Goal: Information Seeking & Learning: Learn about a topic

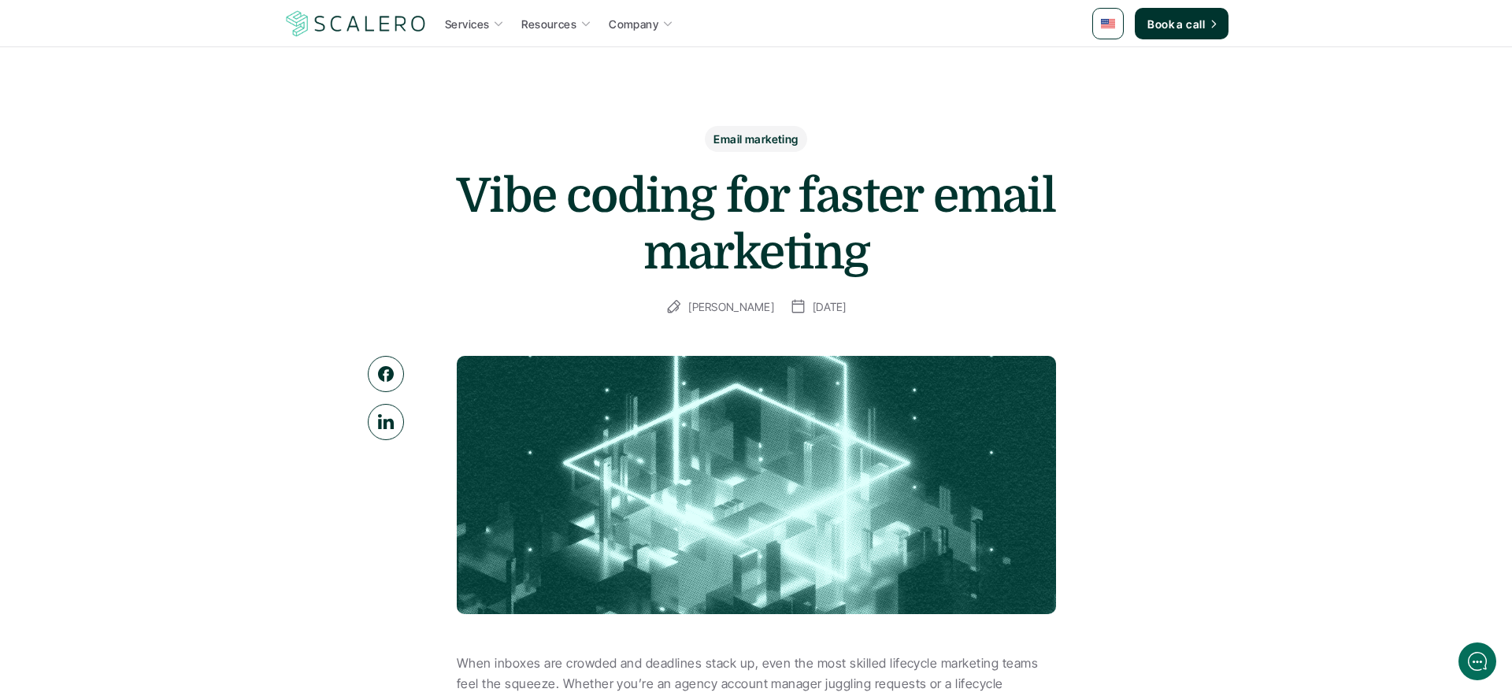
click at [765, 131] on p "Email marketing" at bounding box center [755, 139] width 84 height 17
click at [391, 28] on img at bounding box center [355, 24] width 145 height 30
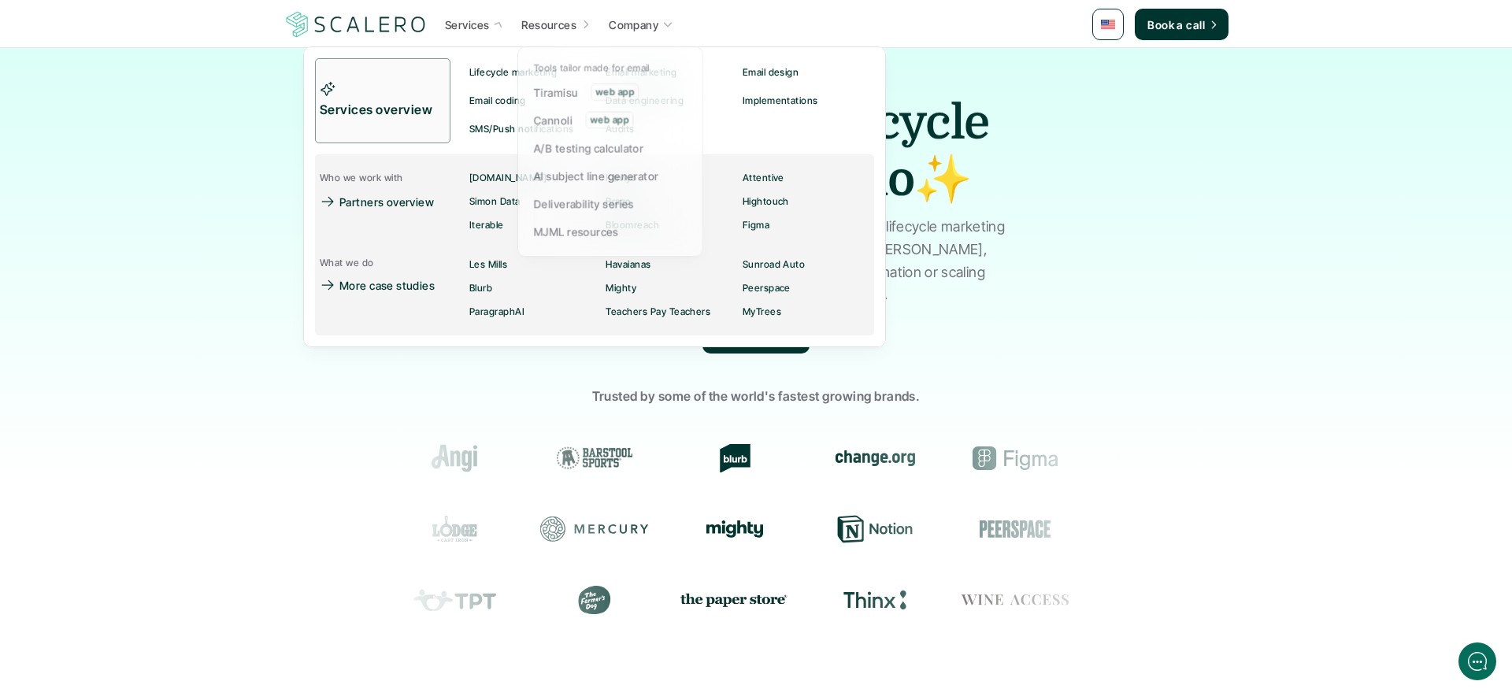
click at [631, 21] on p "Company" at bounding box center [634, 25] width 50 height 17
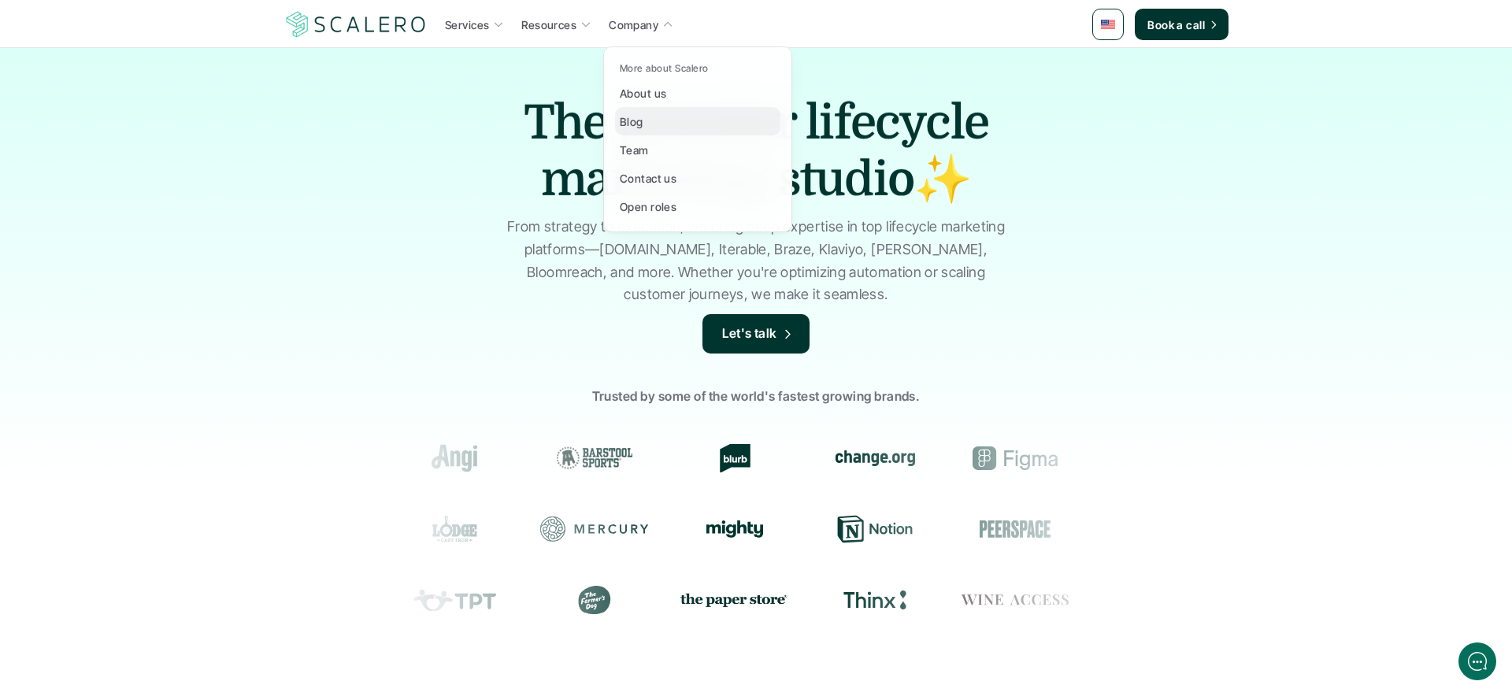
click at [626, 117] on p "Blog" at bounding box center [632, 121] width 24 height 17
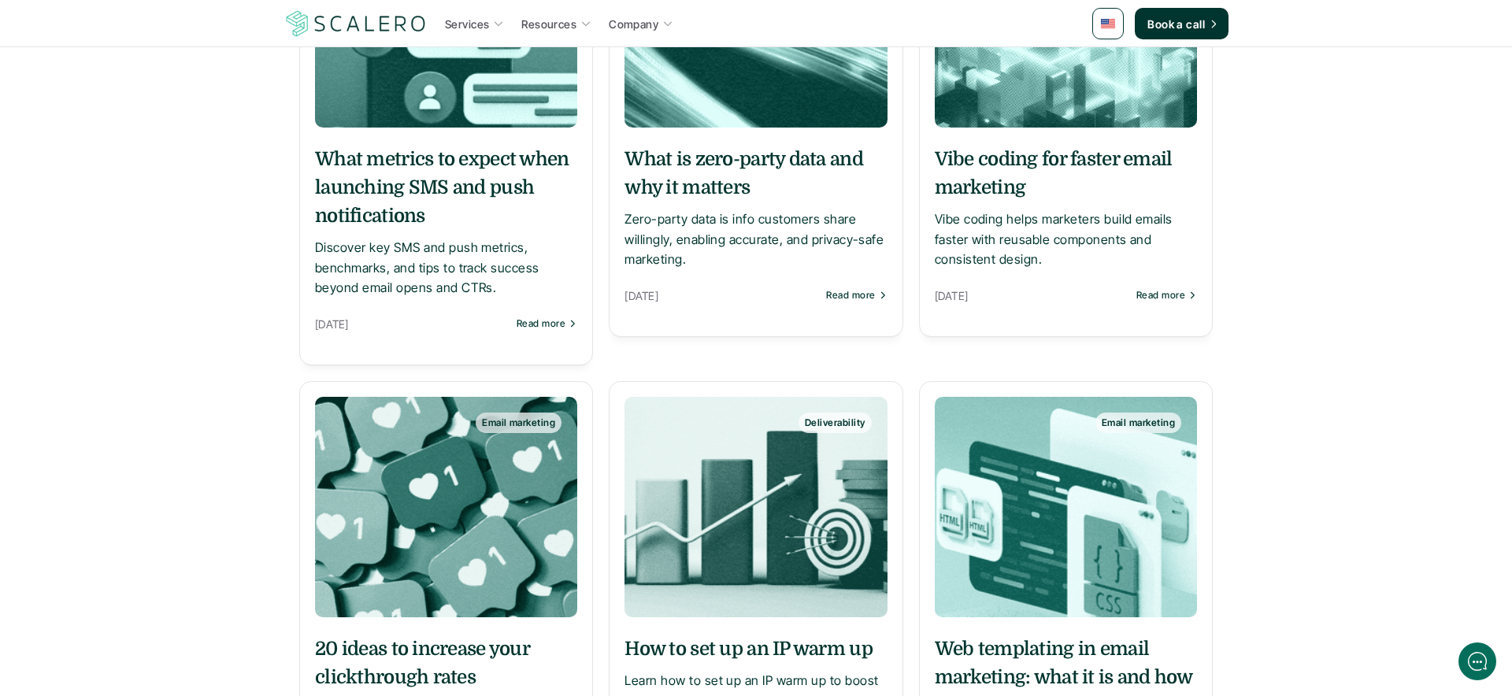
scroll to position [193, 0]
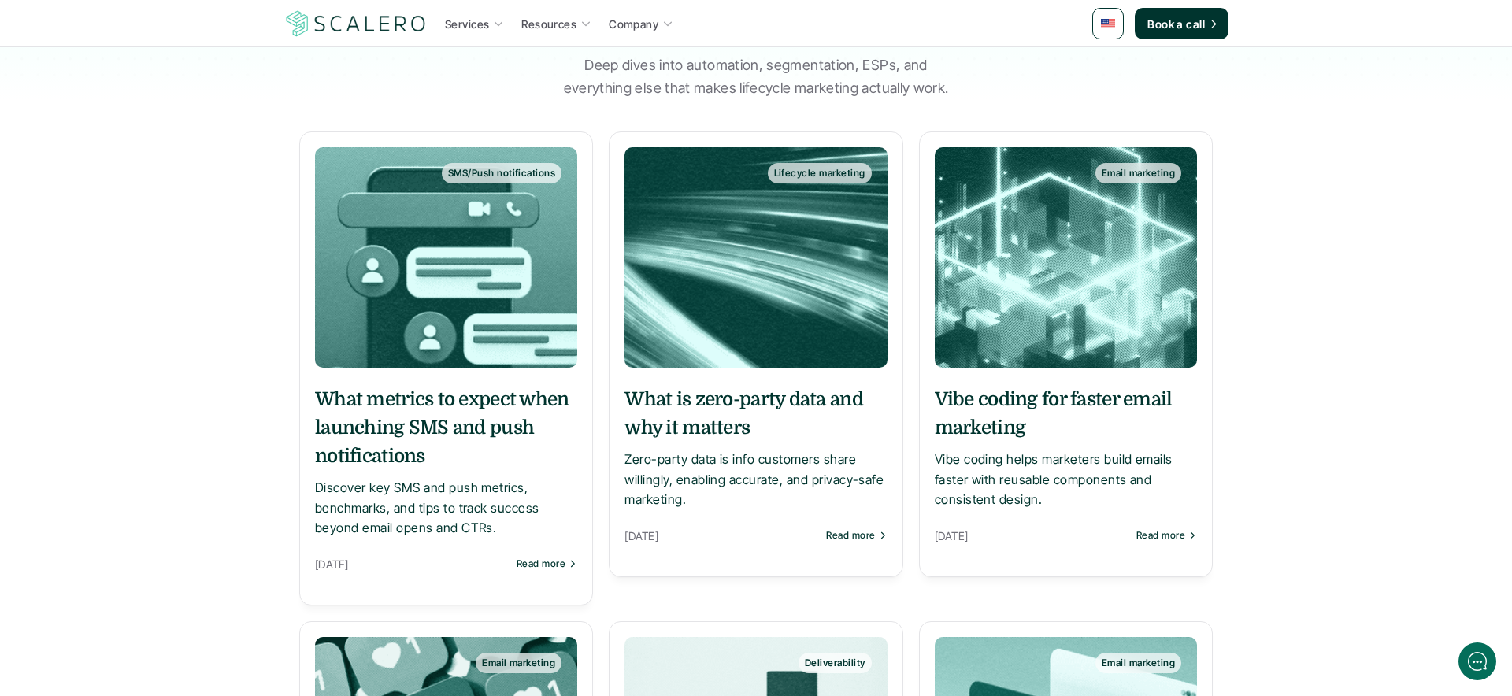
click at [669, 202] on img at bounding box center [755, 257] width 262 height 220
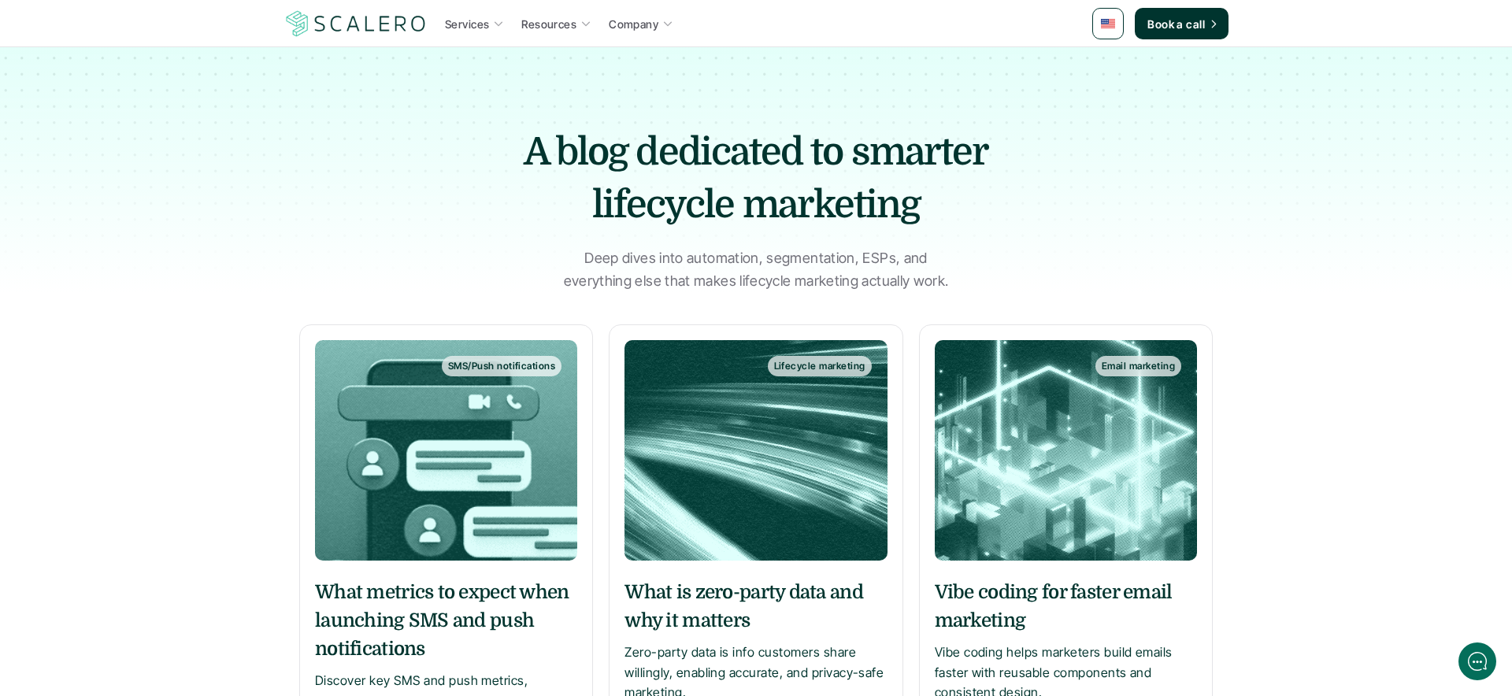
click at [421, 420] on img at bounding box center [446, 450] width 262 height 220
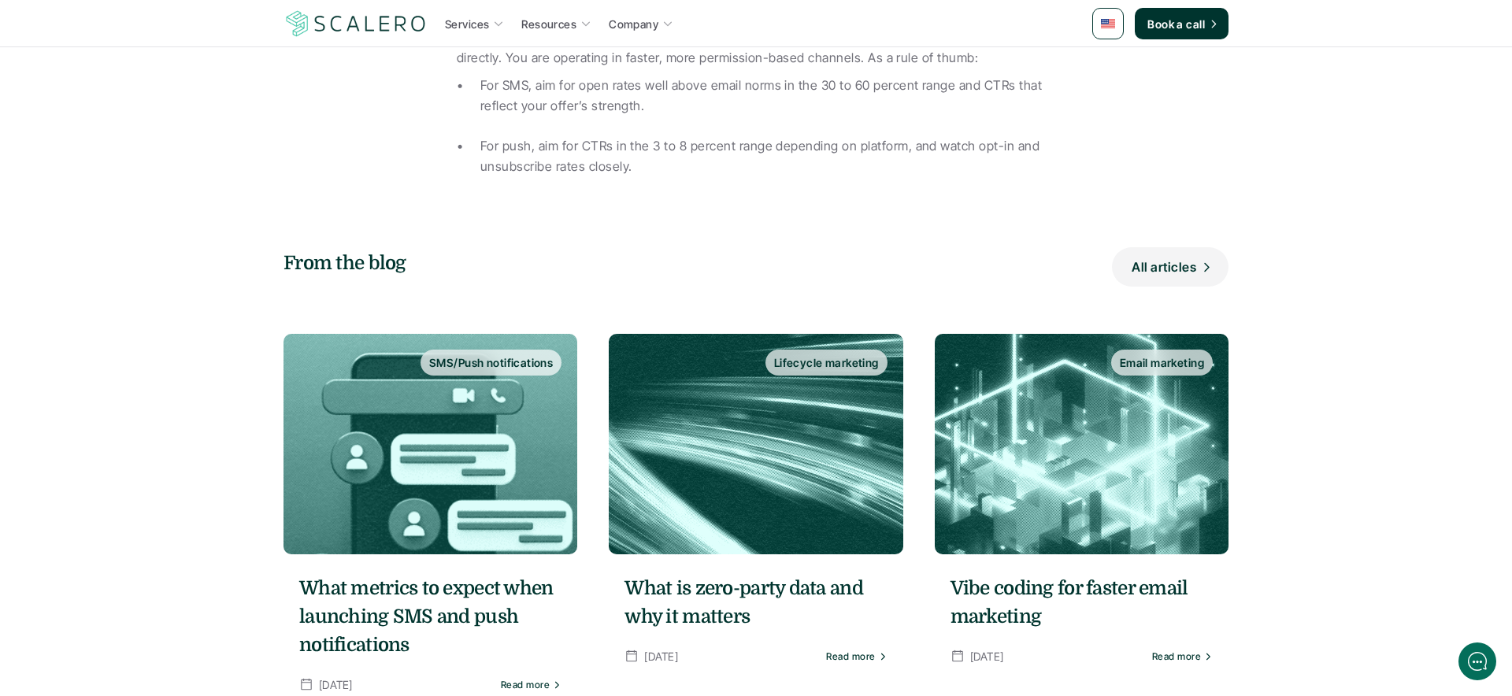
scroll to position [2734, 0]
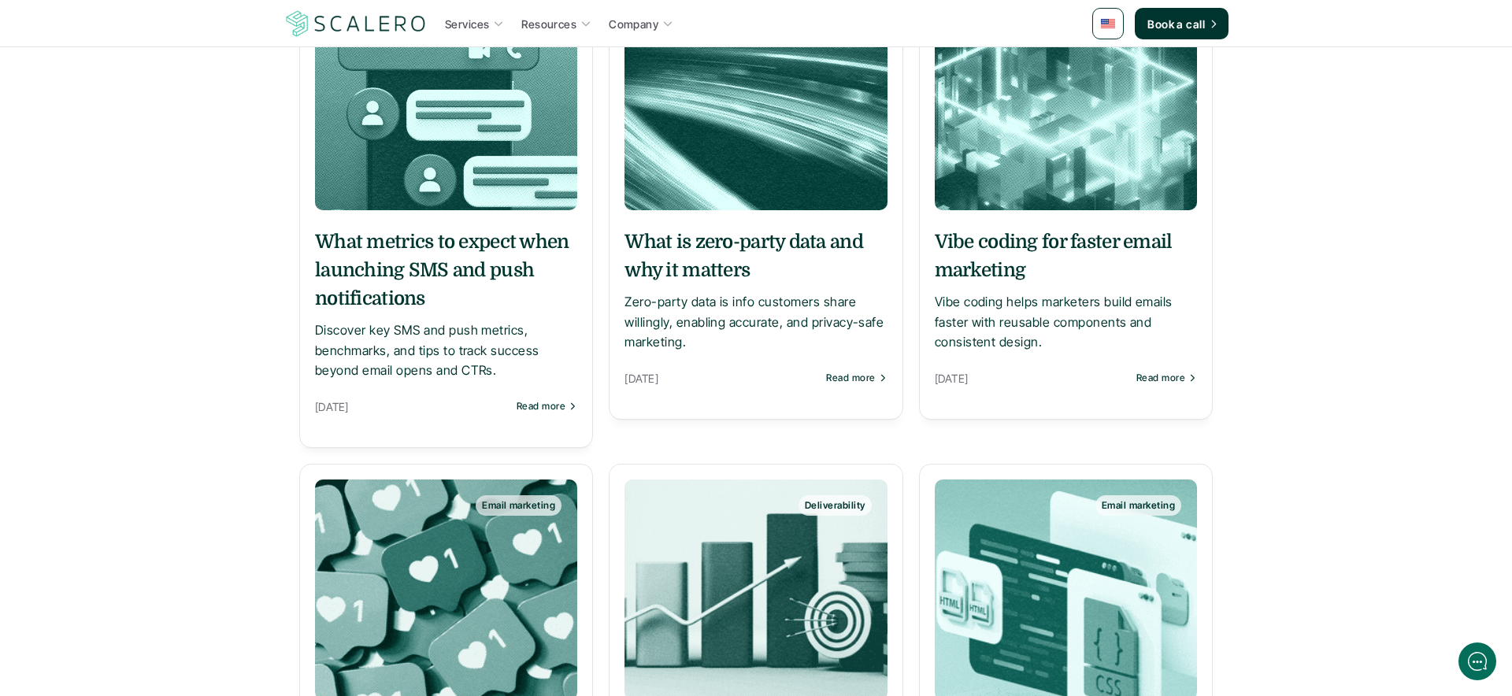
scroll to position [340, 0]
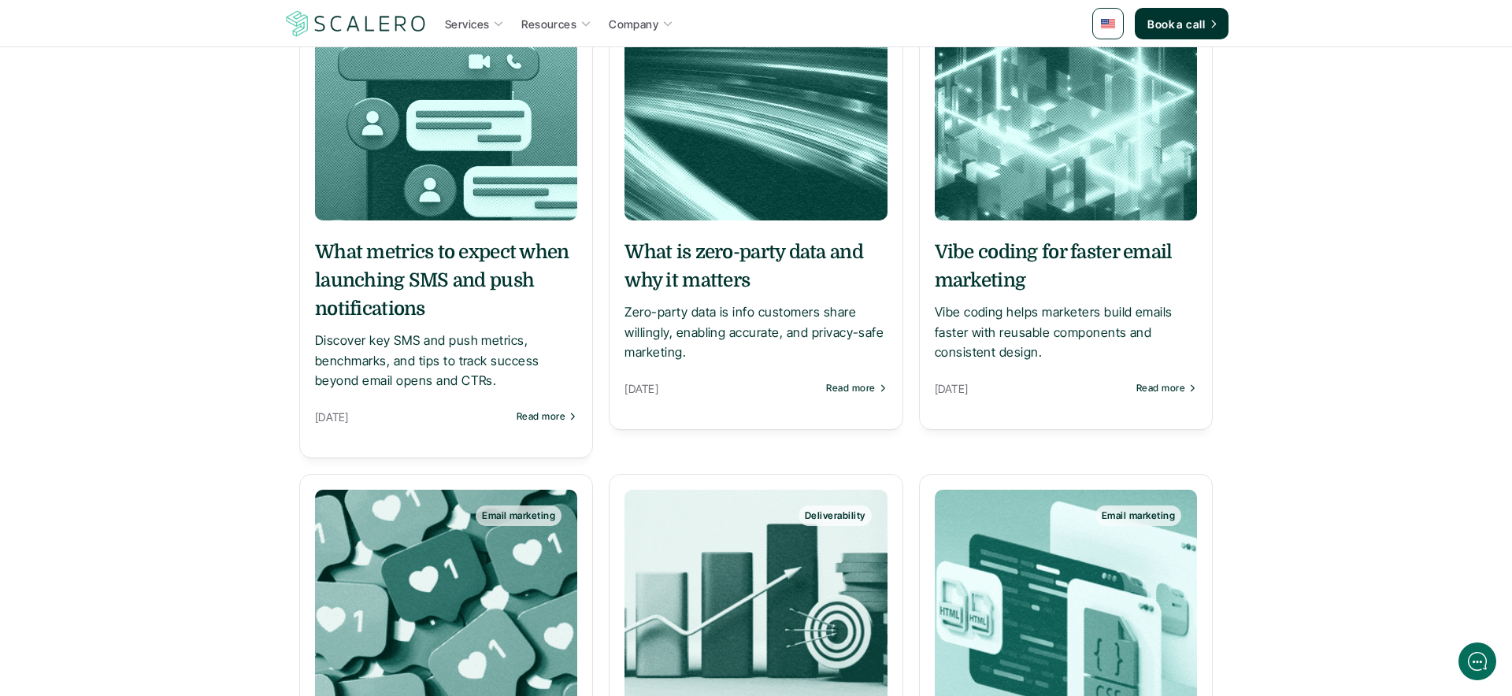
click at [1025, 377] on div "Vibe coding for faster email marketing Vibe coding helps marketers build emails…" at bounding box center [1066, 318] width 262 height 192
click at [1010, 380] on p "[DATE]" at bounding box center [1032, 389] width 194 height 20
click at [1012, 391] on p "[DATE]" at bounding box center [1032, 389] width 194 height 20
click at [1183, 392] on p "Read more" at bounding box center [1160, 388] width 49 height 11
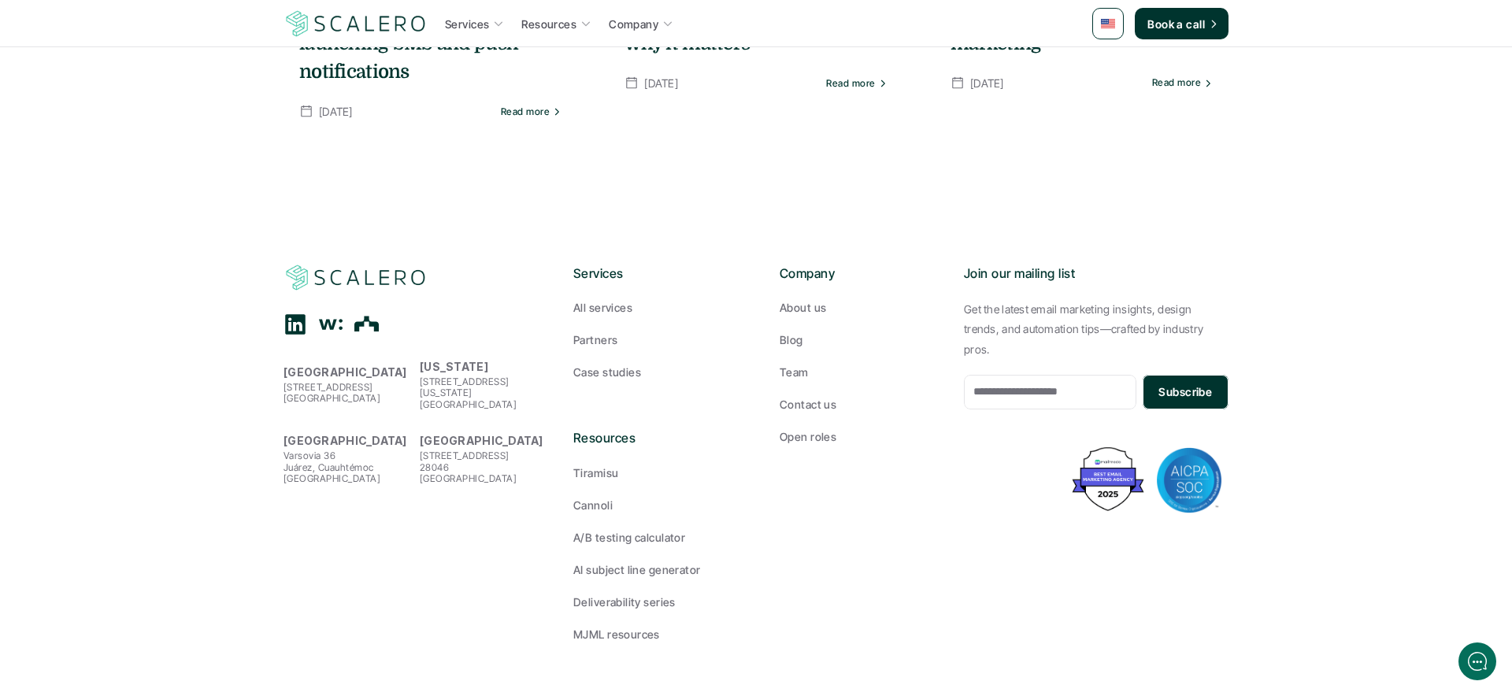
scroll to position [3064, 0]
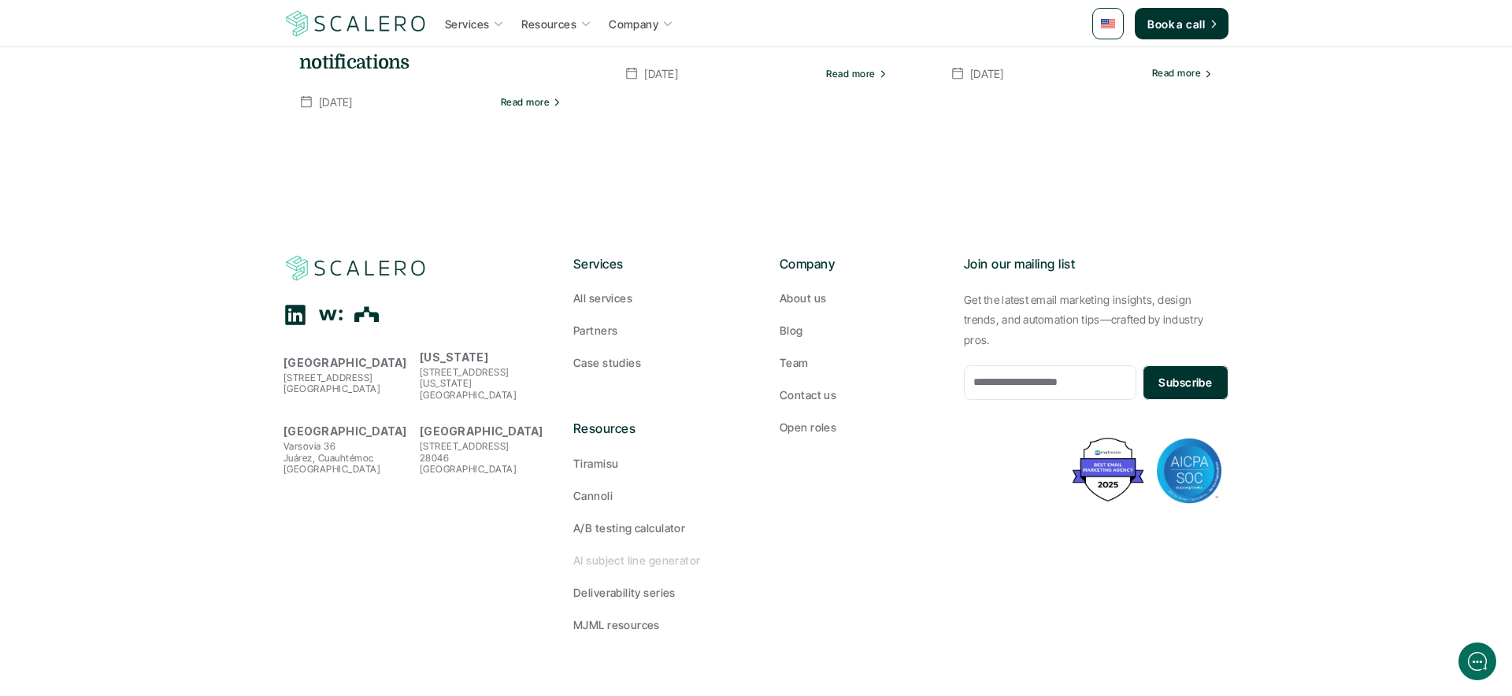
click at [609, 562] on p "AI subject line generator" at bounding box center [637, 560] width 128 height 17
click at [641, 598] on p "Deliverability series" at bounding box center [624, 592] width 102 height 17
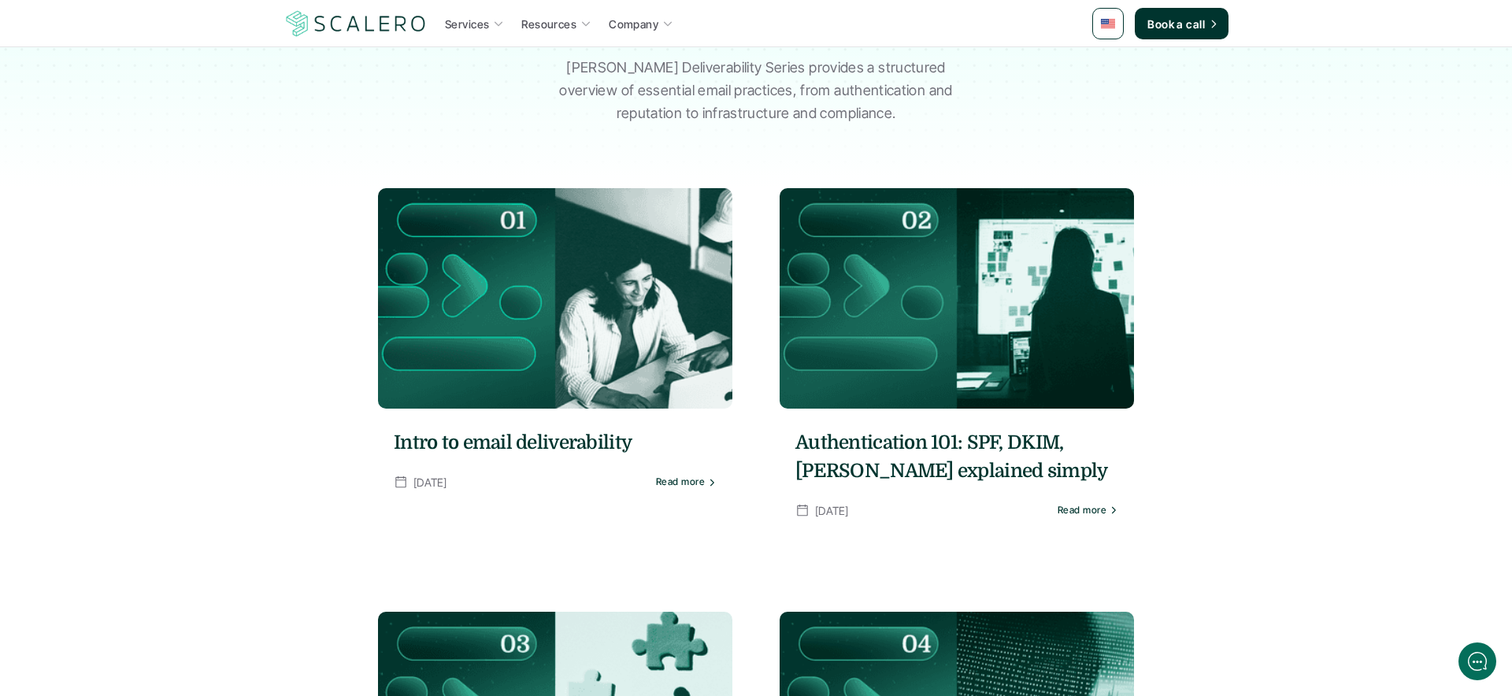
scroll to position [160, 0]
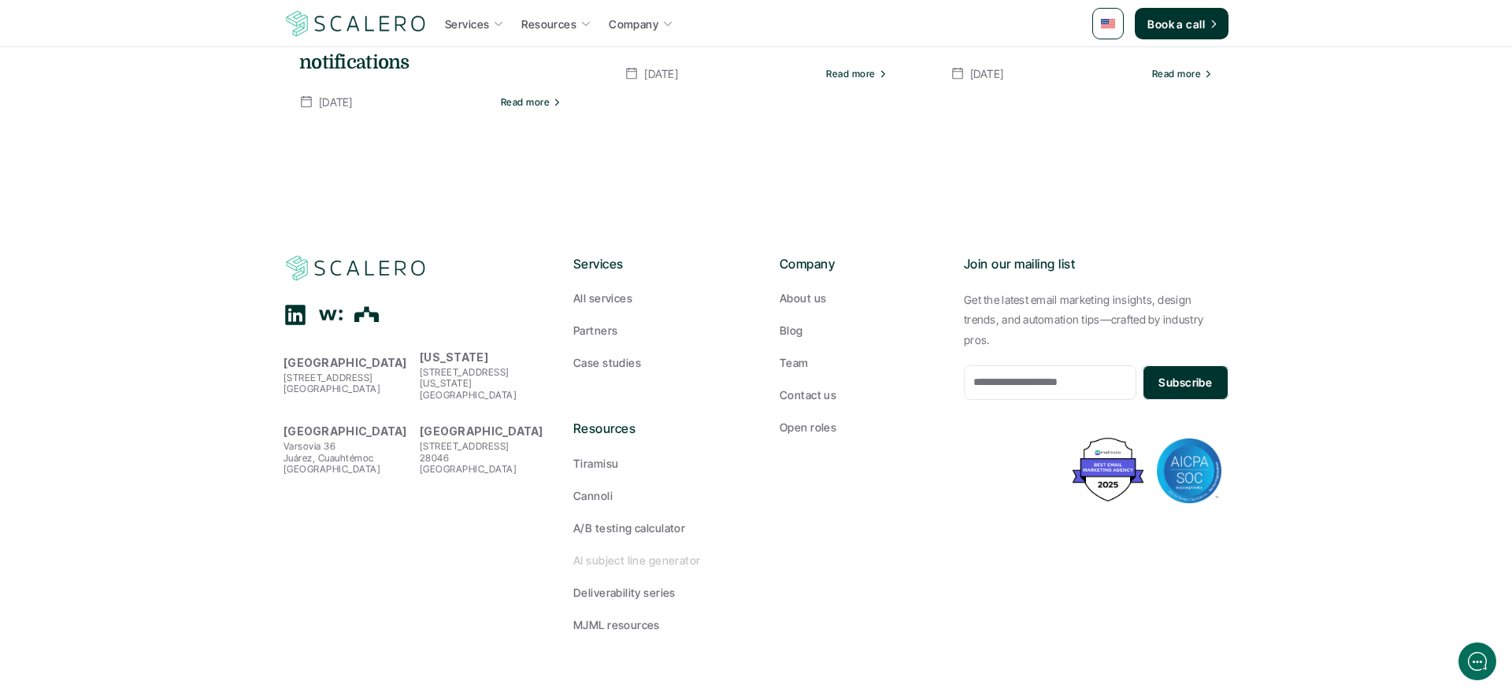
click at [606, 552] on p "AI subject line generator" at bounding box center [637, 560] width 128 height 17
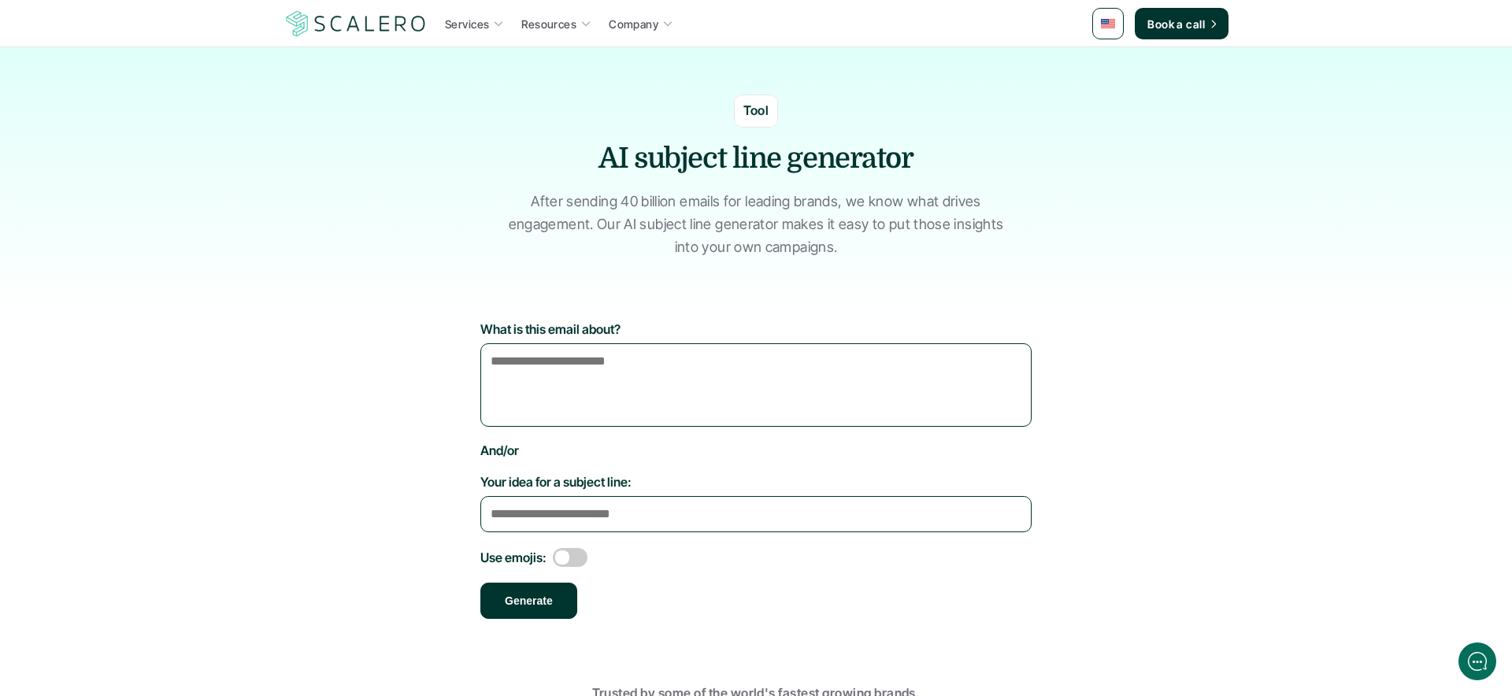
scroll to position [3064, 0]
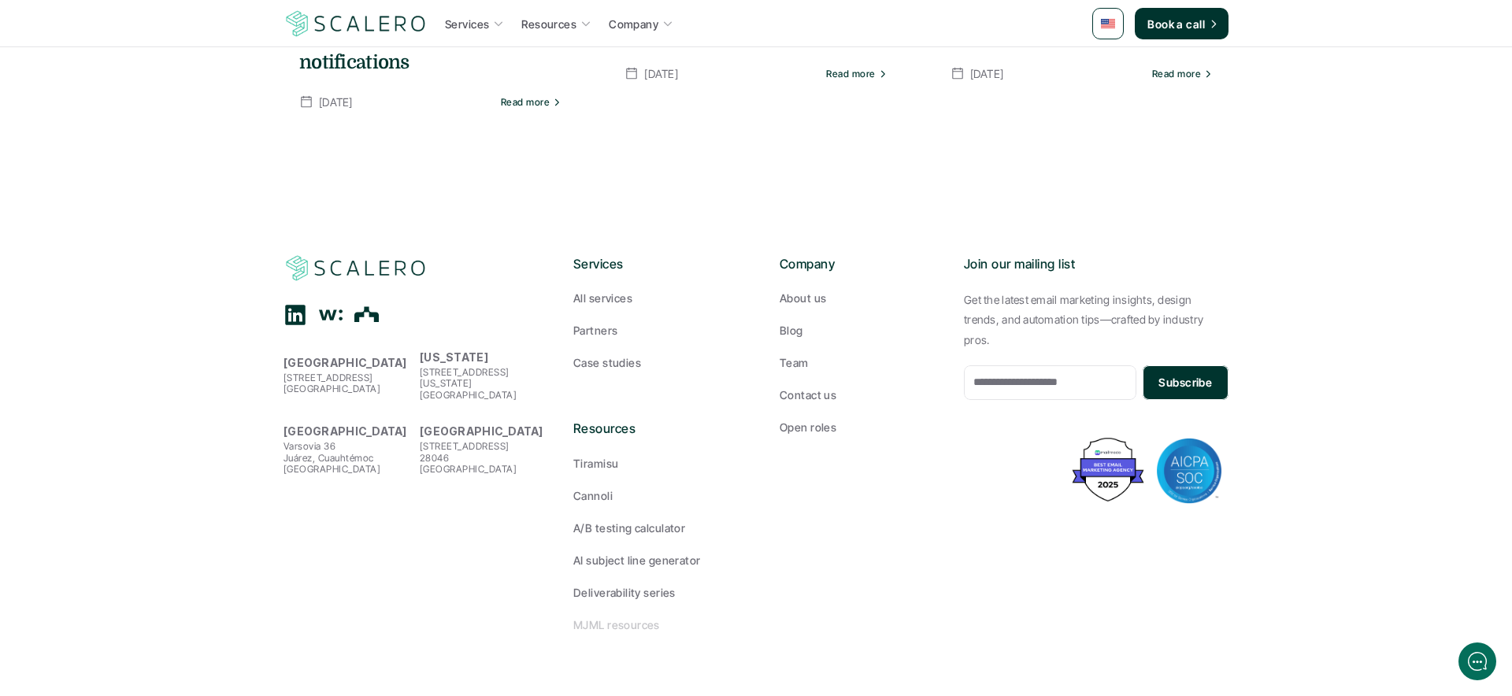
click at [588, 628] on p "MJML resources" at bounding box center [616, 625] width 87 height 17
click at [665, 524] on p "A/B testing calculator" at bounding box center [629, 528] width 112 height 17
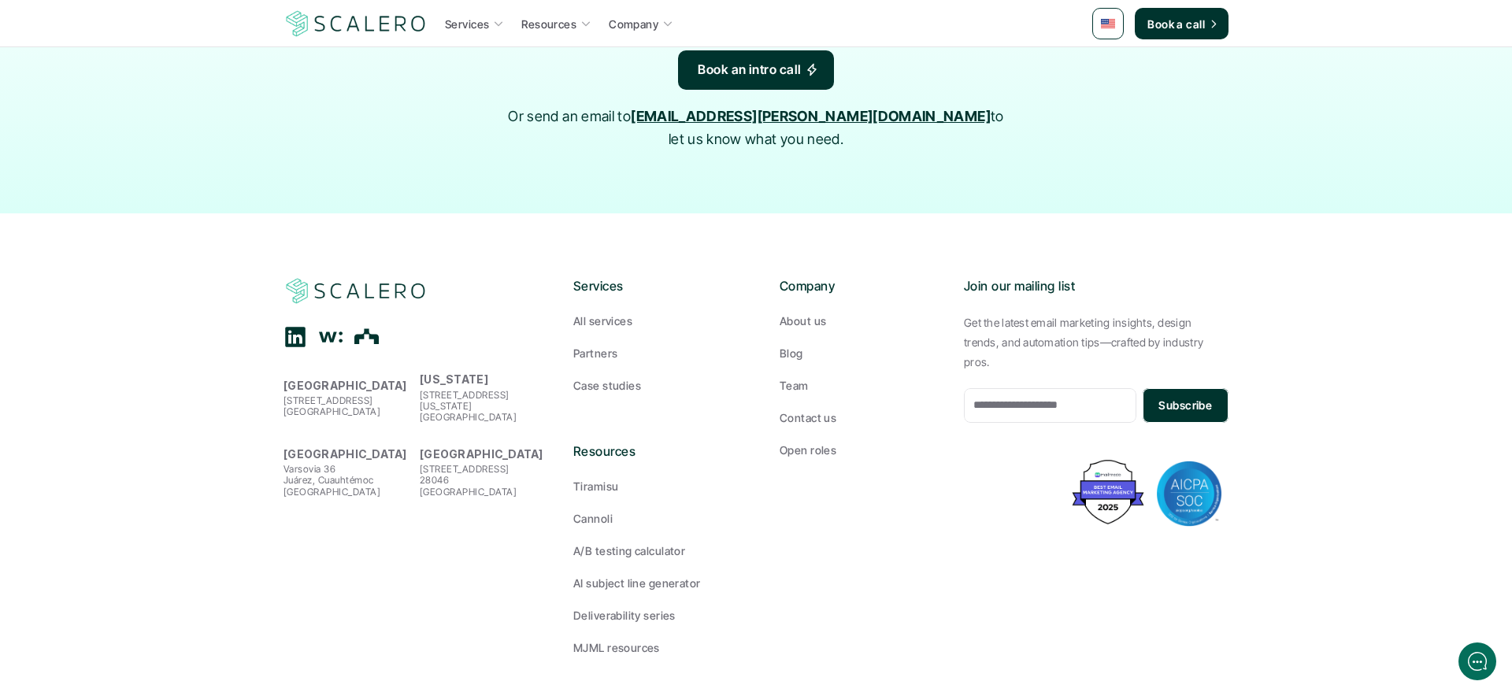
click at [371, 329] on use "The Org" at bounding box center [366, 336] width 24 height 15
click at [330, 332] on use "Wellfound" at bounding box center [331, 337] width 24 height 11
